Goal: Navigation & Orientation: Find specific page/section

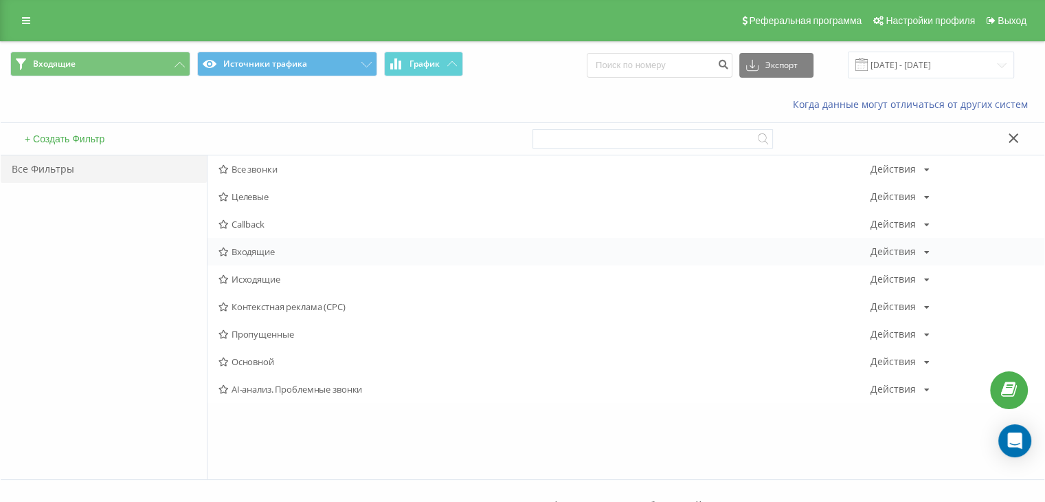
click at [234, 250] on span "Входящие" at bounding box center [545, 252] width 652 height 10
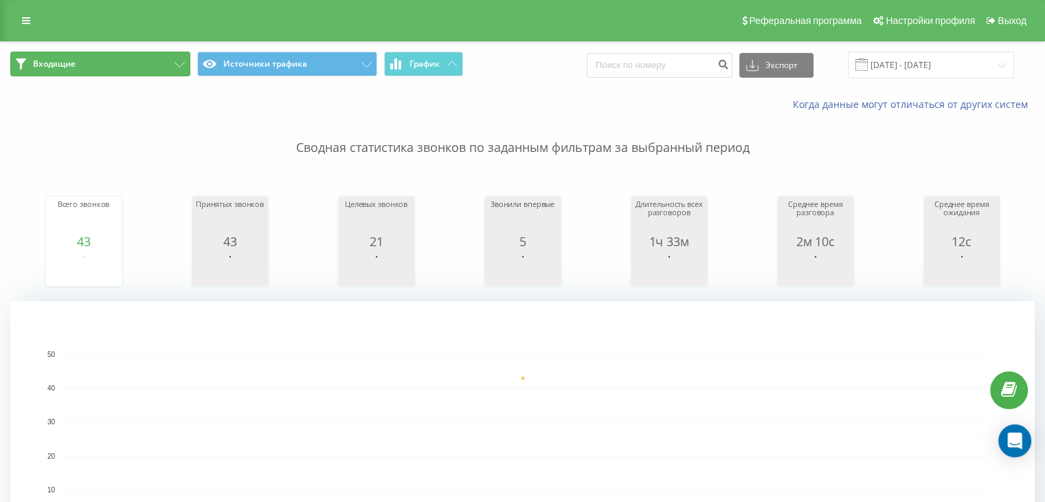
click at [184, 66] on icon at bounding box center [180, 64] width 10 height 5
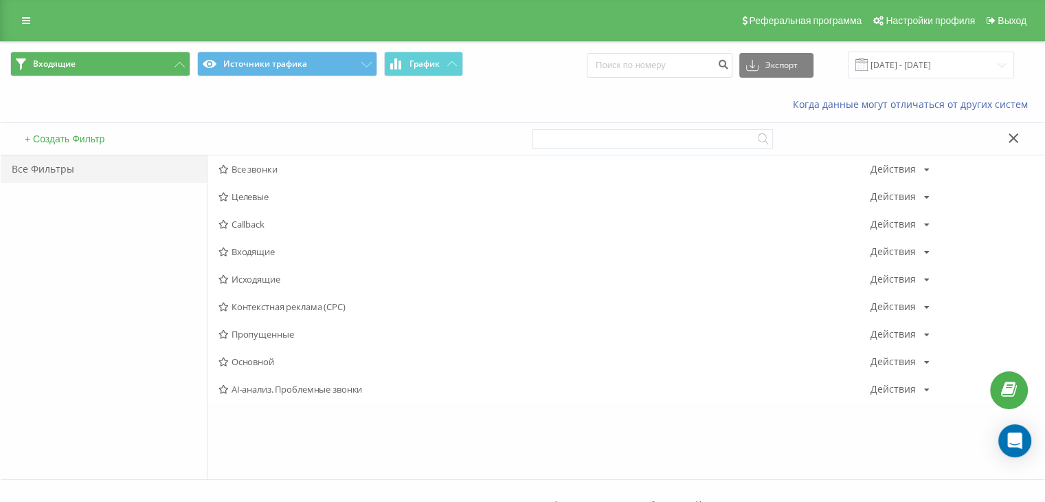
click at [278, 280] on span "Исходящие" at bounding box center [545, 279] width 652 height 10
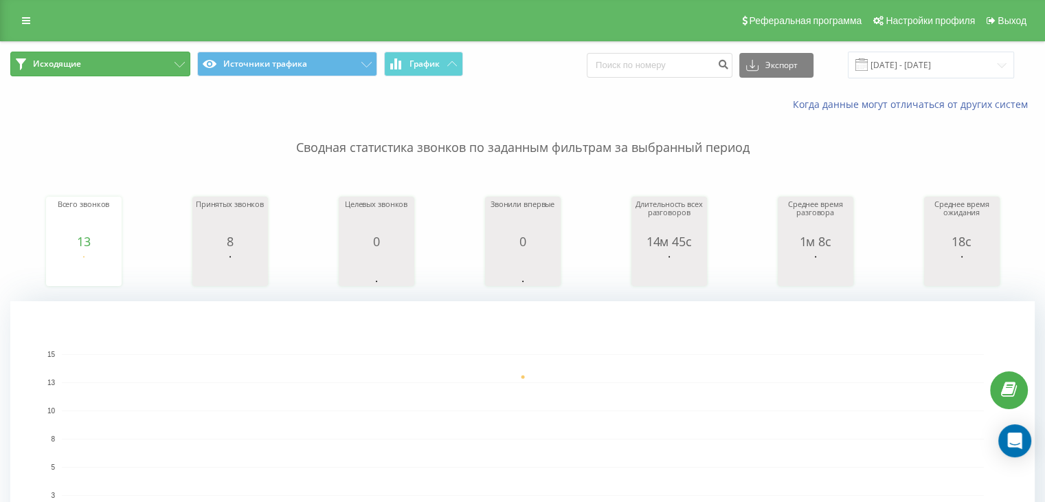
click at [170, 59] on button "Исходящие" at bounding box center [100, 64] width 180 height 25
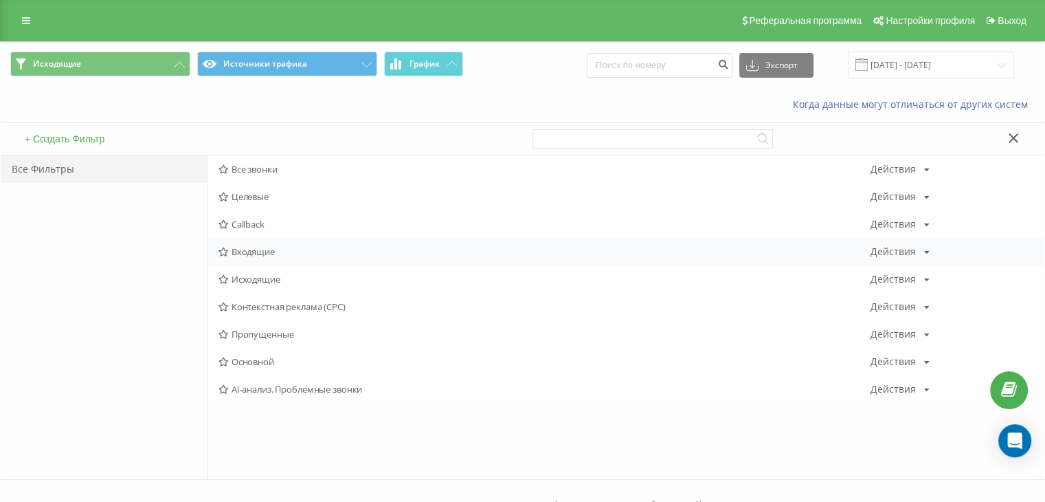
click at [268, 254] on span "Входящие" at bounding box center [545, 252] width 652 height 10
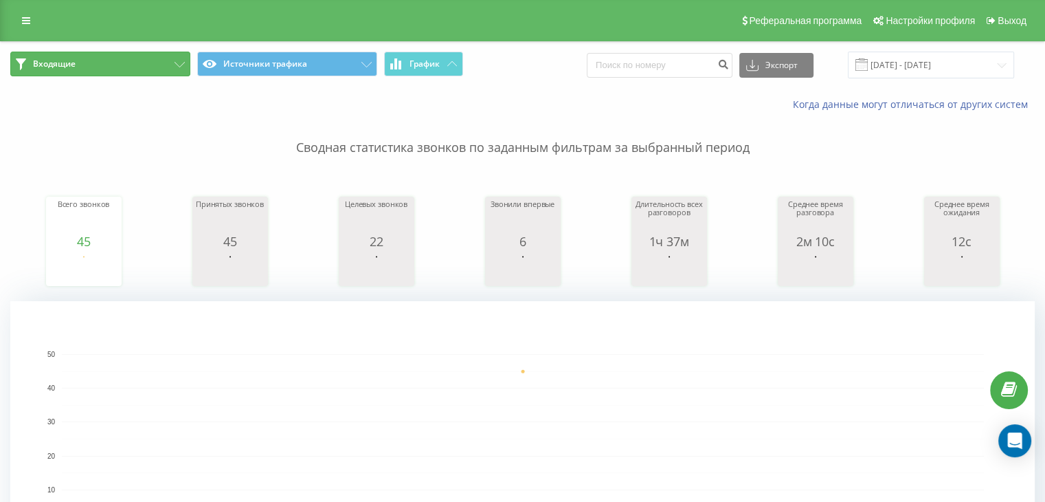
click at [181, 63] on icon at bounding box center [180, 64] width 10 height 5
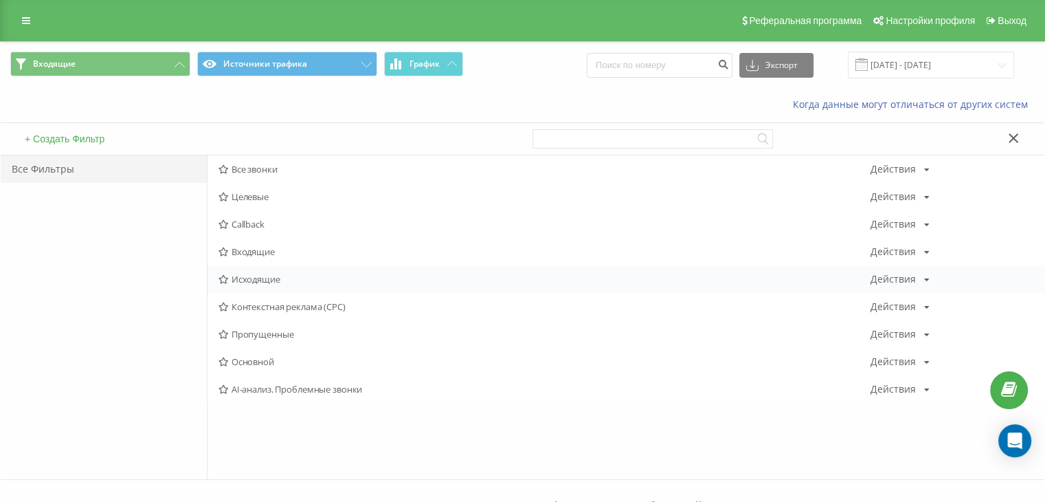
click at [267, 281] on span "Исходящие" at bounding box center [545, 279] width 652 height 10
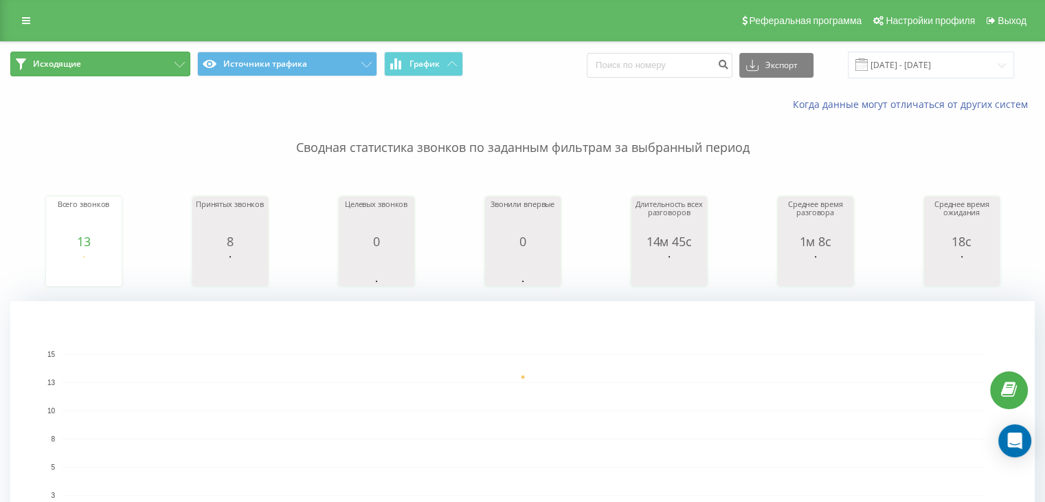
click at [146, 63] on button "Исходящие" at bounding box center [100, 64] width 180 height 25
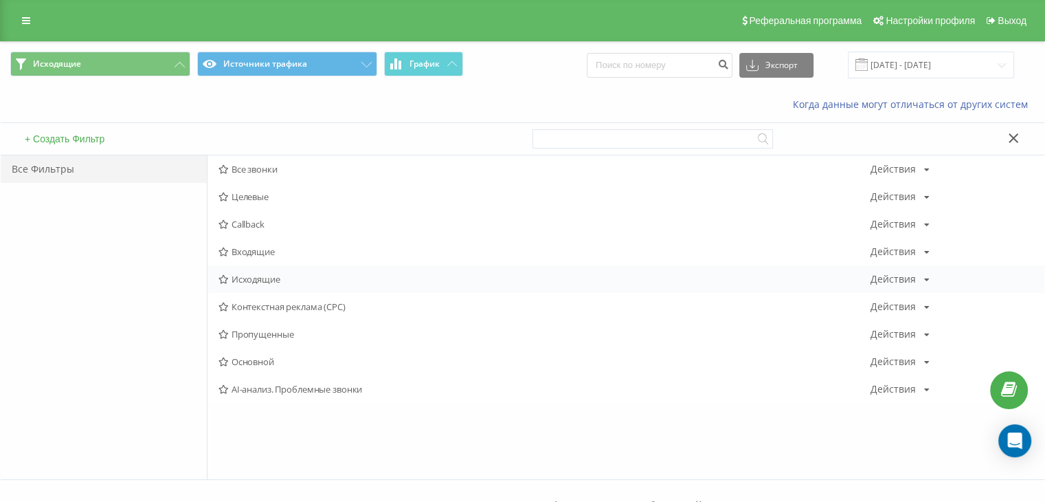
click at [267, 287] on div "Исходящие Действия Редактировать Копировать Удалить По умолчанию Поделиться" at bounding box center [626, 278] width 837 height 27
click at [269, 284] on div "Исходящие Действия Редактировать Копировать Удалить По умолчанию Поделиться" at bounding box center [626, 278] width 837 height 27
click at [291, 278] on span "Исходящие" at bounding box center [545, 279] width 652 height 10
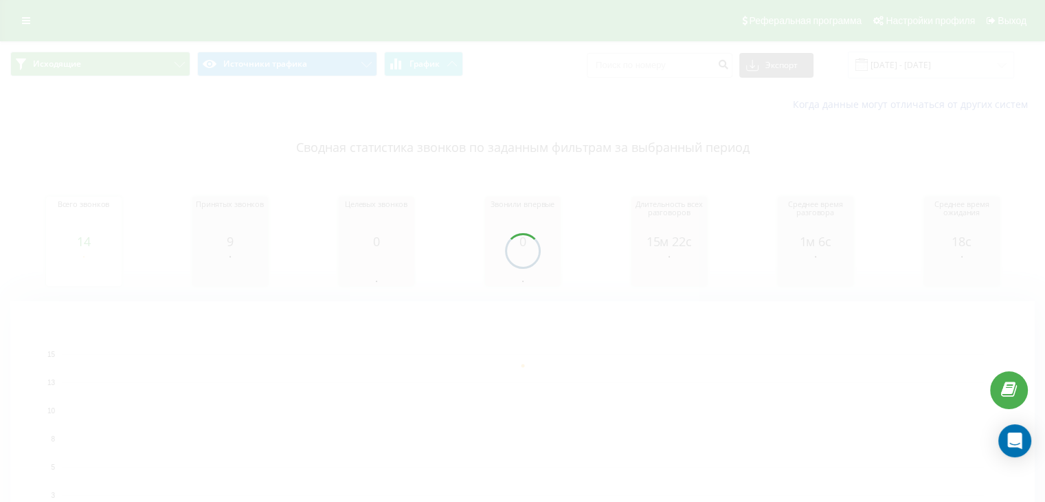
click at [167, 56] on div at bounding box center [522, 251] width 1045 height 502
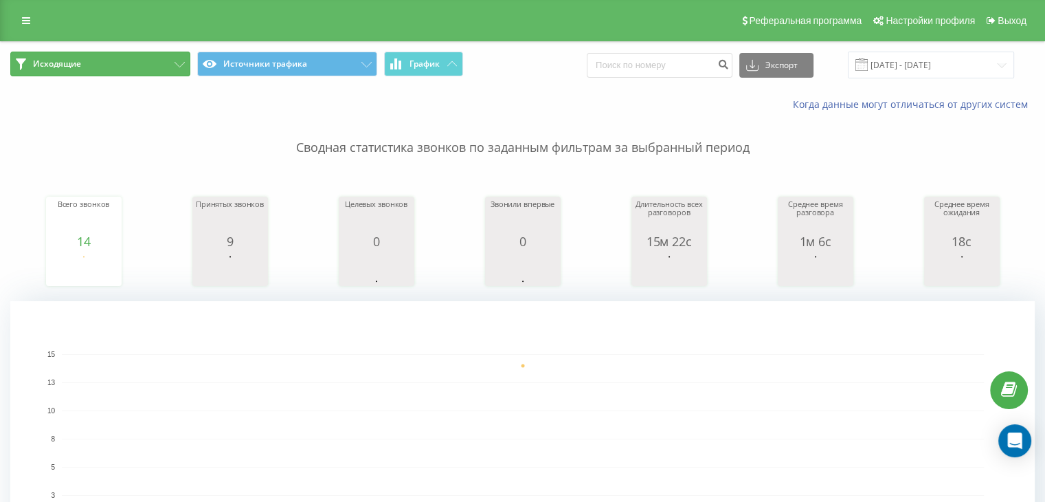
click at [178, 67] on icon at bounding box center [180, 64] width 10 height 5
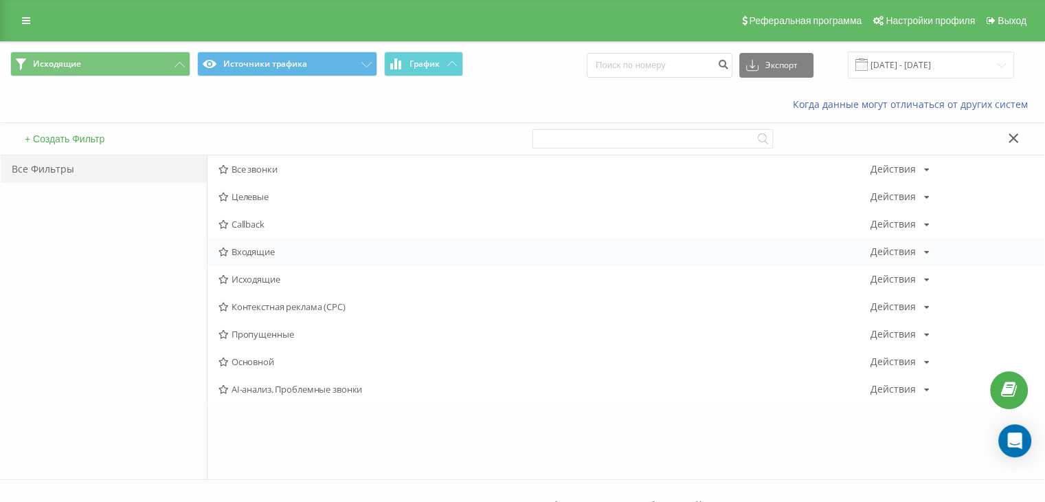
click at [268, 248] on span "Входящие" at bounding box center [545, 252] width 652 height 10
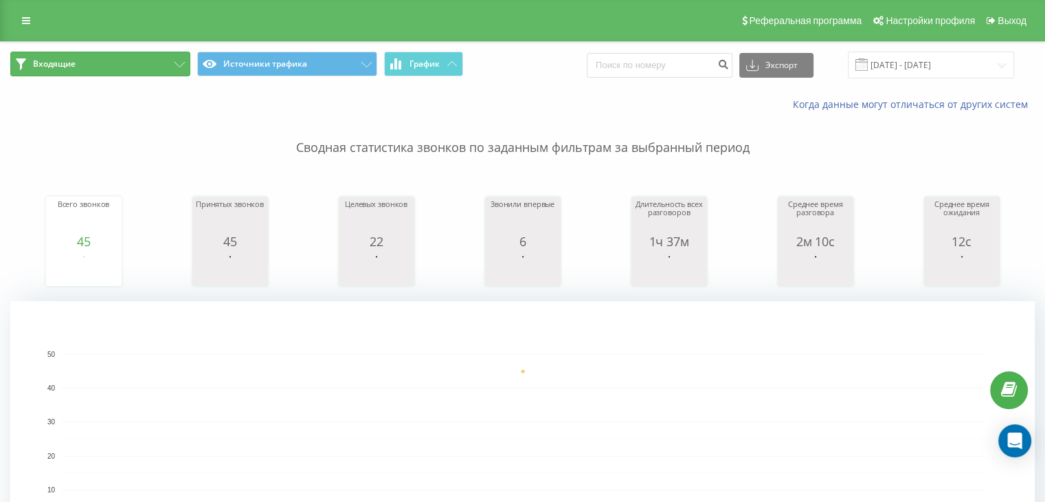
click at [146, 65] on button "Входящие" at bounding box center [100, 64] width 180 height 25
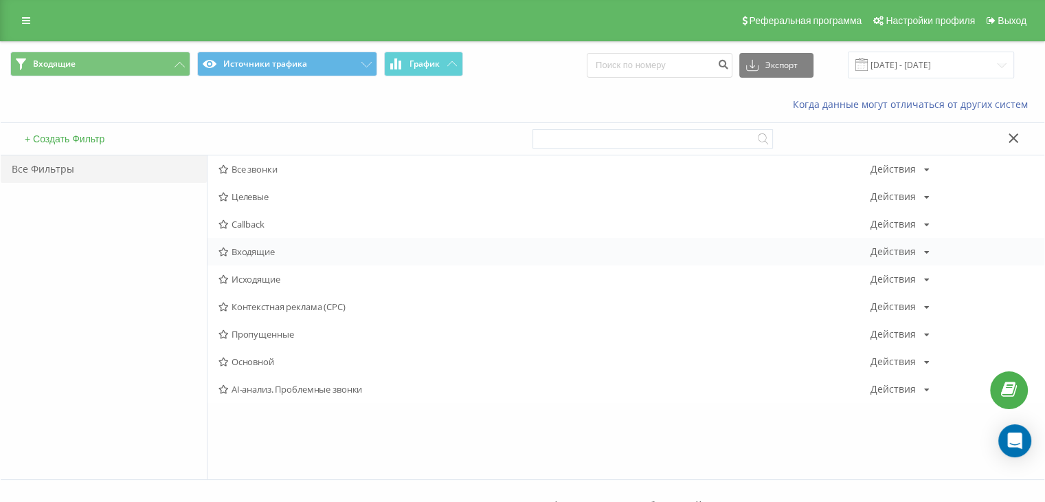
click at [295, 256] on div "Входящие Действия Редактировать Копировать Удалить По умолчанию Поделиться" at bounding box center [626, 251] width 837 height 27
click at [264, 248] on span "Входящие" at bounding box center [545, 252] width 652 height 10
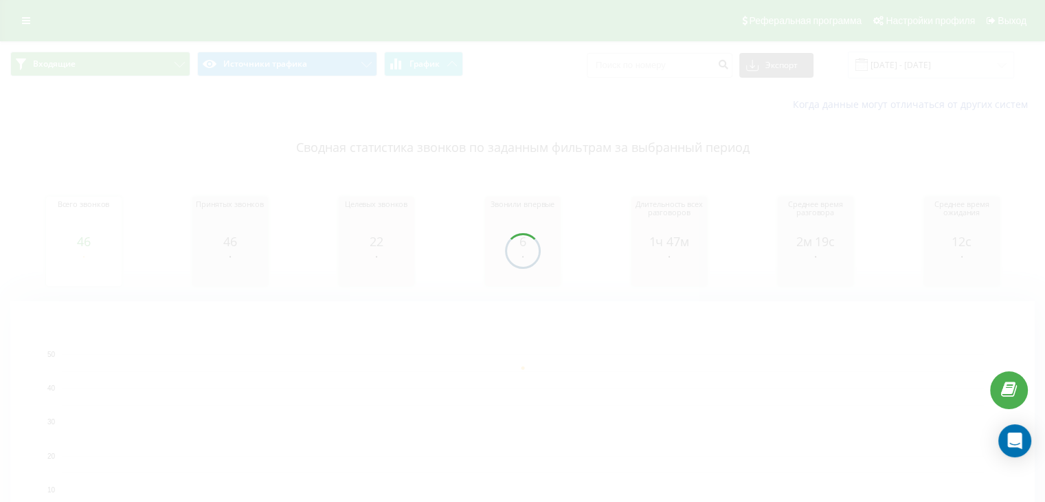
click at [170, 69] on div at bounding box center [522, 251] width 1045 height 502
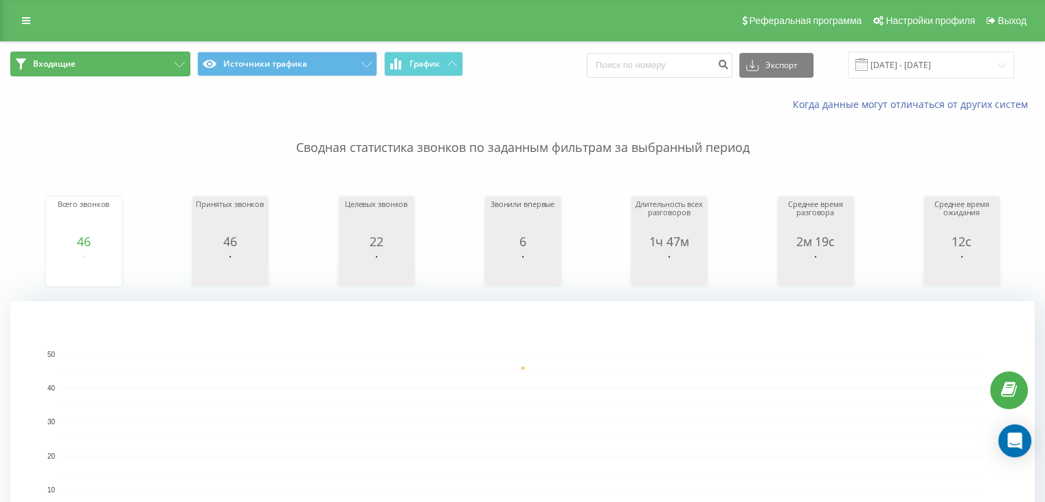
click at [181, 67] on button "Входящие" at bounding box center [100, 64] width 180 height 25
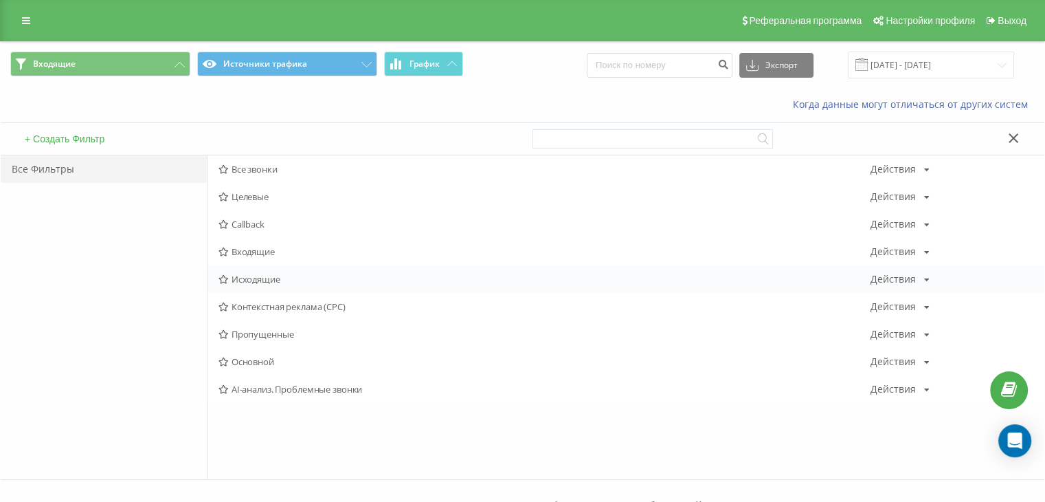
click at [260, 276] on span "Исходящие" at bounding box center [545, 279] width 652 height 10
